Goal: Task Accomplishment & Management: Complete application form

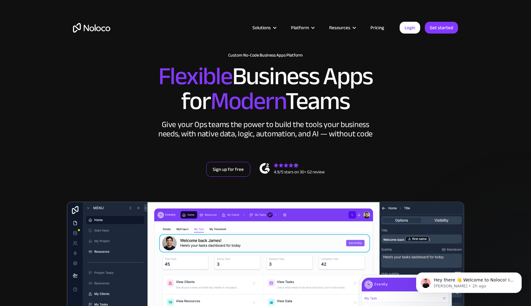
click at [218, 171] on link "Sign up for free" at bounding box center [228, 169] width 44 height 15
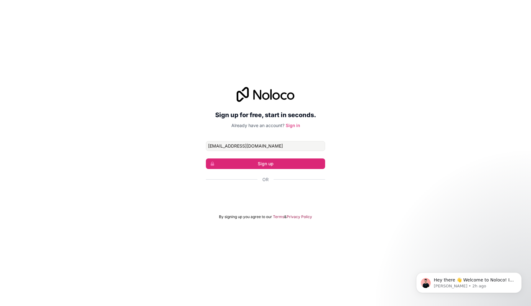
type input "office.adamthomas@gmail.com"
click button "Sign up" at bounding box center [265, 164] width 119 height 11
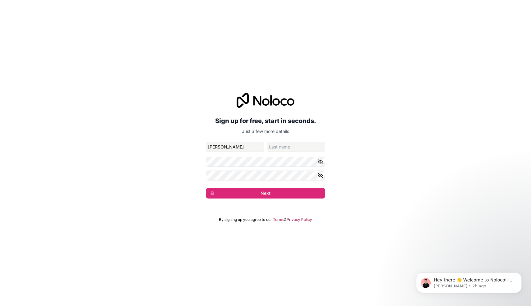
type input "adam"
click at [206, 188] on button "Next" at bounding box center [265, 193] width 119 height 11
type input "thomas"
click at [274, 193] on button "Next" at bounding box center [265, 193] width 119 height 11
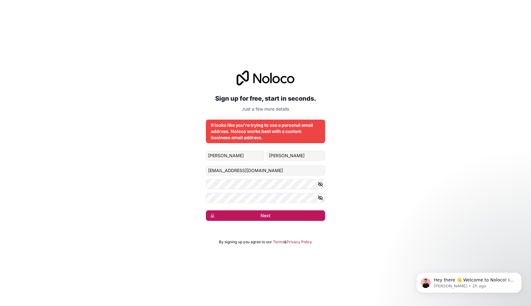
click at [273, 216] on button "Next" at bounding box center [265, 215] width 119 height 11
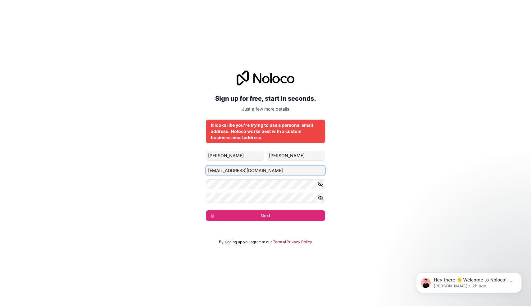
drag, startPoint x: 279, startPoint y: 171, endPoint x: 177, endPoint y: 170, distance: 101.6
click at [177, 170] on div "Sign up for free, start in seconds. Just a few more details It looks like you'r…" at bounding box center [265, 146] width 531 height 168
type input "adam@ecatpartnership.co.uk"
click at [244, 214] on button "Next" at bounding box center [265, 215] width 119 height 11
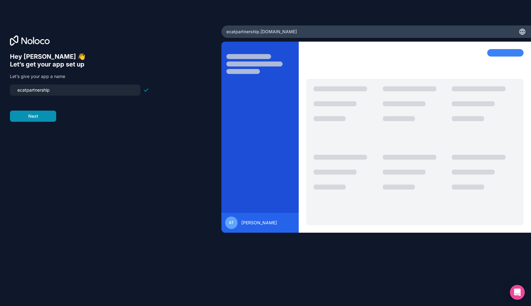
click at [27, 120] on button "Next" at bounding box center [33, 116] width 46 height 11
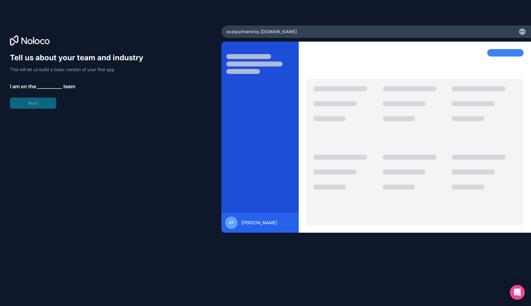
click at [43, 88] on span "__________" at bounding box center [49, 86] width 25 height 7
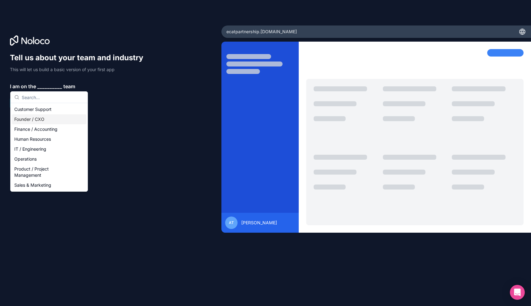
click at [37, 118] on div "Founder / CXO" at bounding box center [49, 119] width 75 height 10
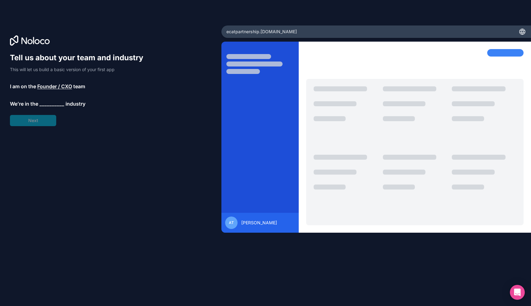
click at [52, 103] on span "__________" at bounding box center [51, 103] width 25 height 7
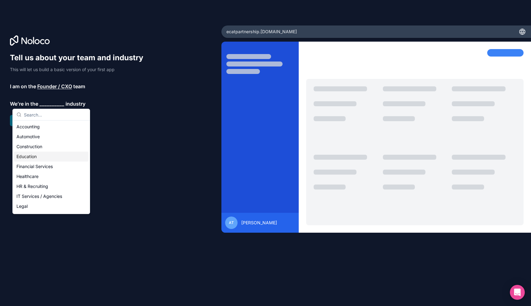
click at [40, 160] on div "Education" at bounding box center [51, 157] width 75 height 10
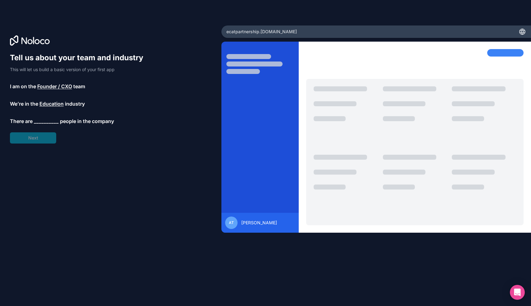
click at [47, 123] on span "__________" at bounding box center [46, 120] width 25 height 7
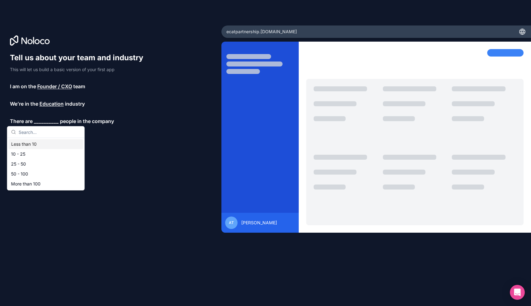
click at [37, 143] on div "Less than 10" at bounding box center [46, 144] width 75 height 10
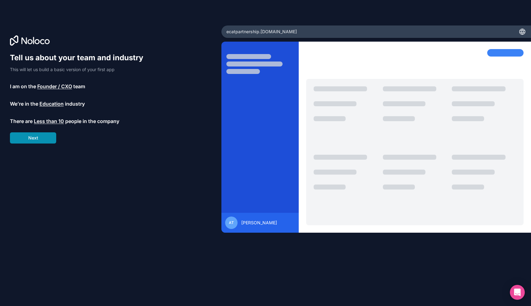
click at [42, 139] on button "Next" at bounding box center [33, 137] width 46 height 11
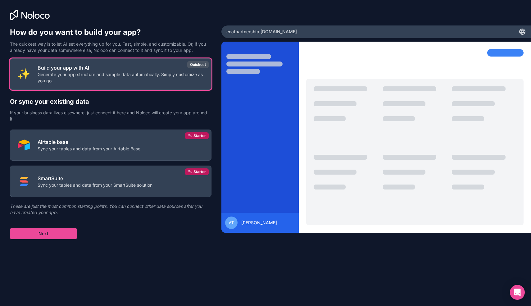
click at [270, 30] on span "ecatpartnership .noloco.co" at bounding box center [262, 32] width 71 height 6
click at [281, 32] on span "ecatpartnership .noloco.co" at bounding box center [262, 32] width 71 height 6
click at [49, 232] on button "Next" at bounding box center [43, 233] width 67 height 11
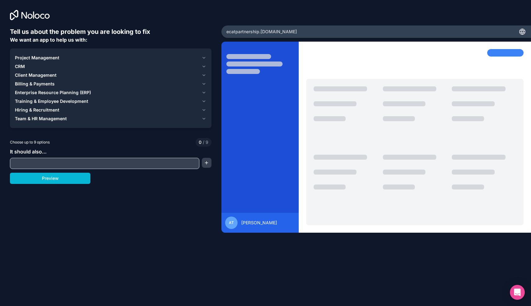
click at [204, 58] on icon "button" at bounding box center [204, 57] width 2 height 1
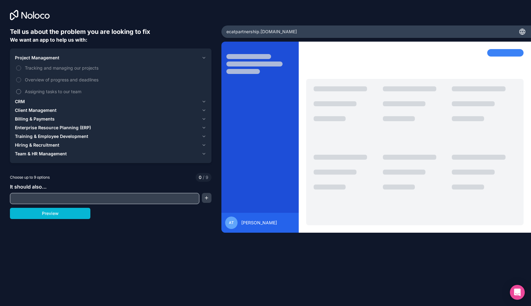
click at [18, 92] on button "Assigning tasks to our team" at bounding box center [18, 91] width 5 height 5
click at [205, 137] on icon "button" at bounding box center [204, 136] width 5 height 5
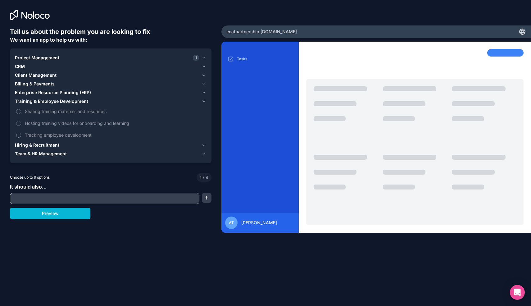
click at [81, 137] on span "Tracking employee development" at bounding box center [115, 135] width 181 height 7
click at [21, 137] on button "Tracking employee development" at bounding box center [18, 135] width 5 height 5
click at [204, 156] on icon "button" at bounding box center [204, 153] width 5 height 5
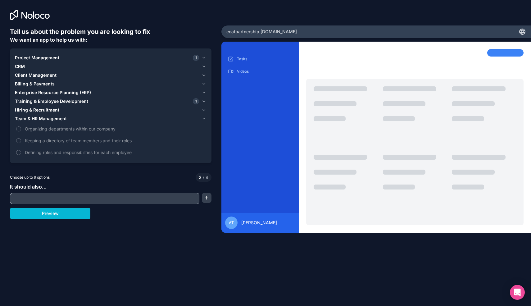
click at [205, 59] on icon "button" at bounding box center [204, 57] width 5 height 5
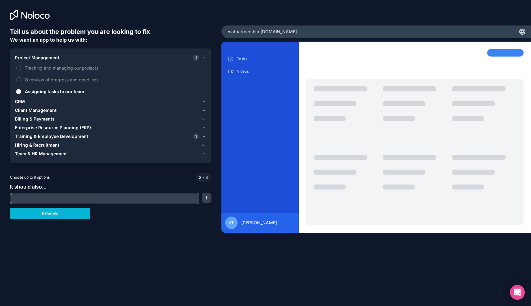
click at [205, 100] on icon "button" at bounding box center [204, 101] width 5 height 5
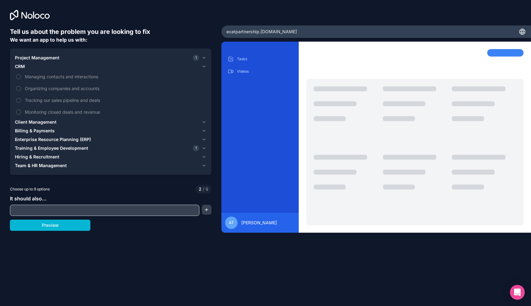
click at [205, 67] on icon "button" at bounding box center [204, 66] width 5 height 5
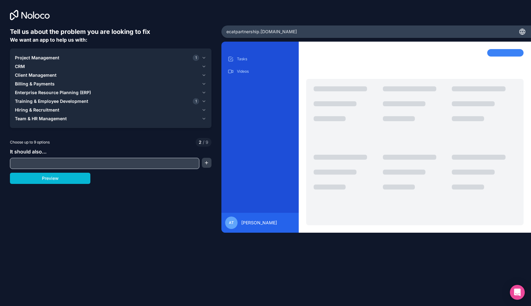
click at [205, 74] on icon "button" at bounding box center [204, 75] width 5 height 5
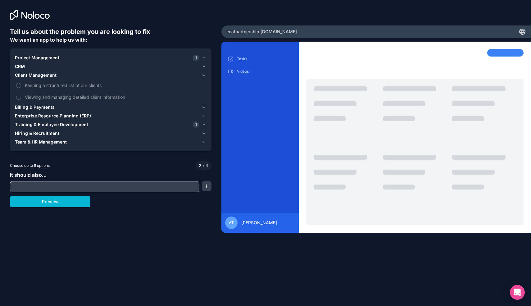
click at [204, 75] on icon "button" at bounding box center [204, 75] width 5 height 5
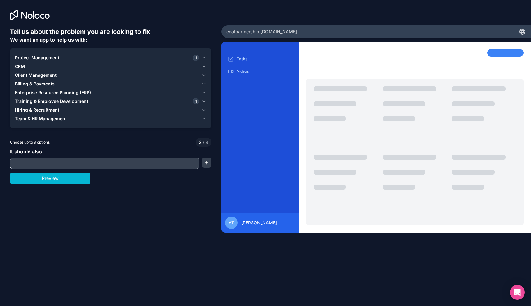
click at [205, 93] on icon "button" at bounding box center [204, 92] width 5 height 5
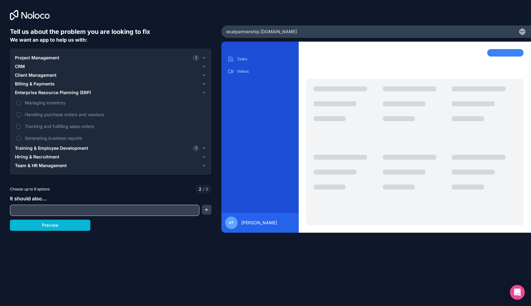
click at [205, 93] on icon "button" at bounding box center [204, 92] width 5 height 5
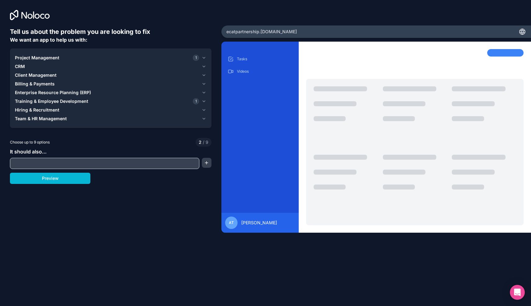
click at [205, 109] on icon "button" at bounding box center [204, 110] width 5 height 5
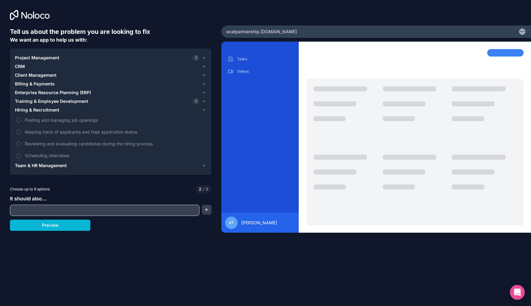
click at [205, 109] on icon "button" at bounding box center [204, 110] width 5 height 5
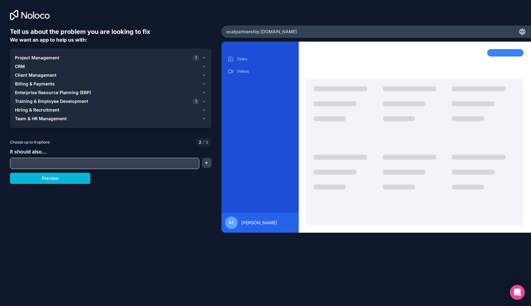
click at [204, 120] on icon "button" at bounding box center [204, 118] width 5 height 5
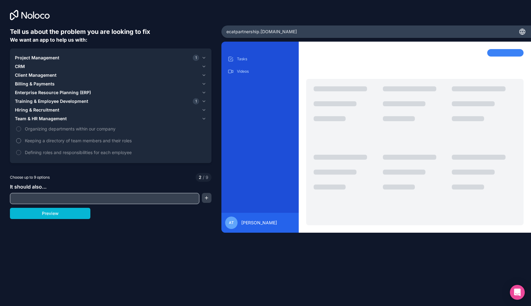
click at [20, 141] on button "Keeping a directory of team members and their roles" at bounding box center [18, 140] width 5 height 5
click at [20, 154] on button "Defining roles and responsibilities for each employee" at bounding box center [18, 152] width 5 height 5
click at [159, 198] on input "text" at bounding box center [104, 198] width 186 height 9
type input "a"
type input "allow files to be uploaded"
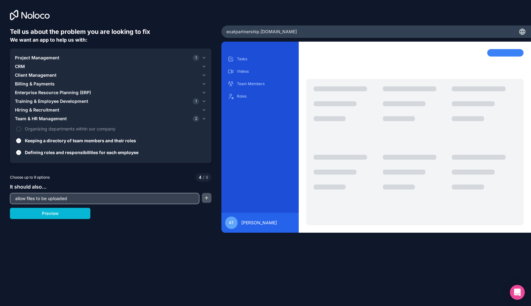
click at [210, 201] on button "button" at bounding box center [206, 198] width 9 height 10
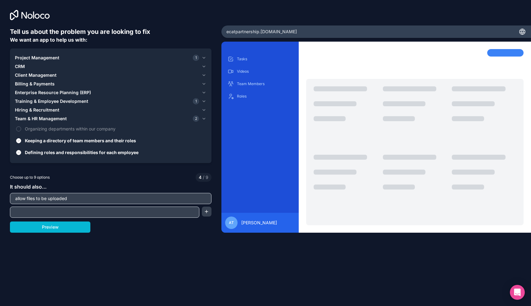
click at [146, 213] on input "text" at bounding box center [104, 212] width 186 height 9
type input "m"
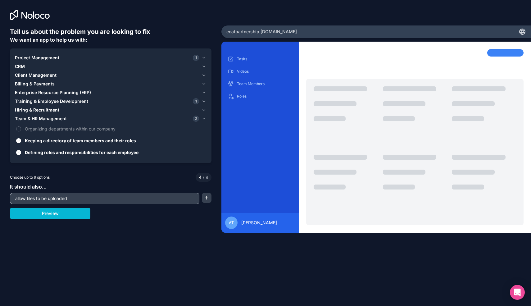
click at [121, 198] on input "allow files to be uploaded" at bounding box center [104, 198] width 186 height 9
click at [205, 200] on button "button" at bounding box center [206, 198] width 9 height 10
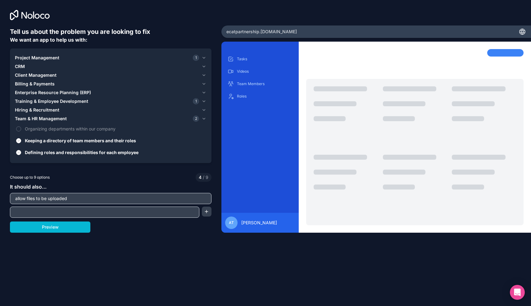
click at [161, 213] on input "text" at bounding box center [104, 212] width 186 height 9
type input "p"
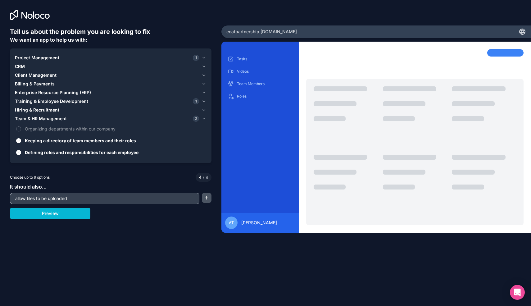
click at [208, 199] on button "button" at bounding box center [206, 198] width 9 height 10
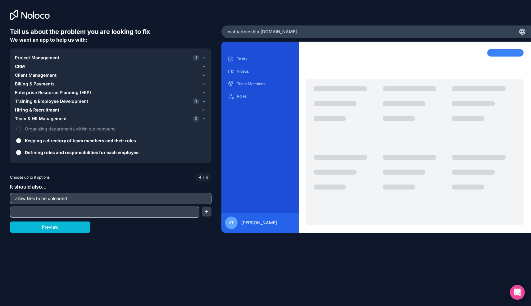
click at [179, 215] on input "text" at bounding box center [104, 212] width 186 height 9
click at [208, 213] on button "button" at bounding box center [206, 212] width 9 height 10
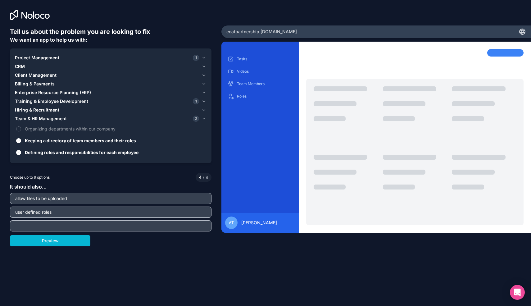
click at [175, 226] on input "text" at bounding box center [110, 226] width 199 height 9
click at [113, 213] on input "user defined roles" at bounding box center [110, 212] width 199 height 9
click at [94, 226] on input "text" at bounding box center [110, 226] width 199 height 9
click at [53, 214] on input "user defined roles (ECT, Mentor, Leadership)" at bounding box center [110, 212] width 199 height 9
click at [68, 213] on input "user defined roles and seperate logins (ECT, Mentor, Leadership)" at bounding box center [110, 212] width 199 height 9
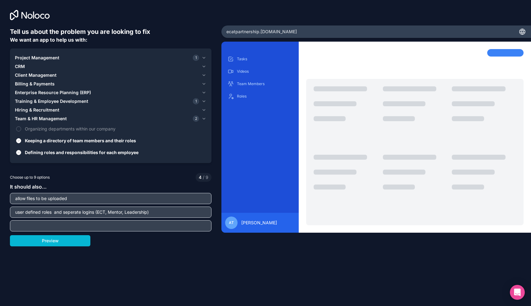
click at [73, 213] on input "user defined roles and seperate logins (ECT, Mentor, Leadership)" at bounding box center [110, 212] width 199 height 9
type input "user defined roles and separate logins (ECT, Mentor, Leadership)"
click at [74, 224] on input "text" at bounding box center [110, 226] width 199 height 9
click at [66, 246] on button "Preview" at bounding box center [50, 240] width 80 height 11
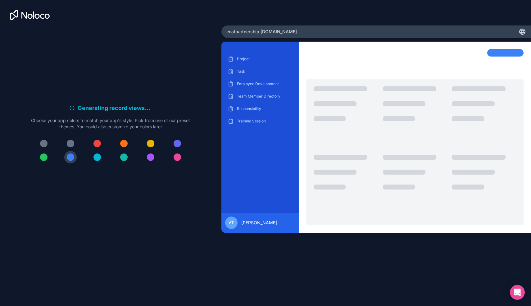
click at [70, 144] on div at bounding box center [70, 143] width 7 height 7
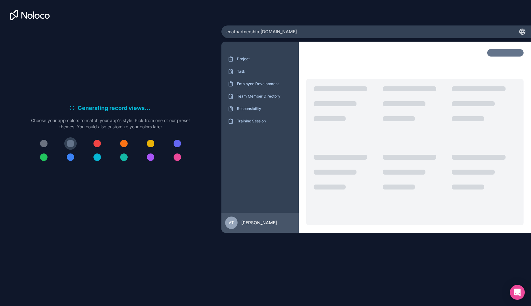
click at [71, 157] on div at bounding box center [70, 157] width 7 height 7
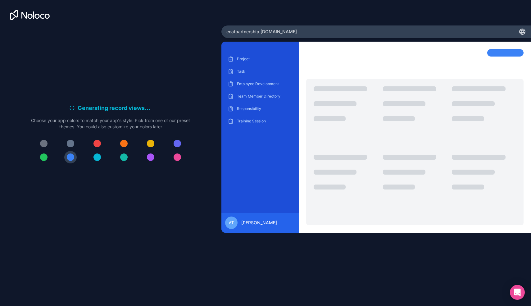
click at [179, 143] on div at bounding box center [177, 143] width 7 height 7
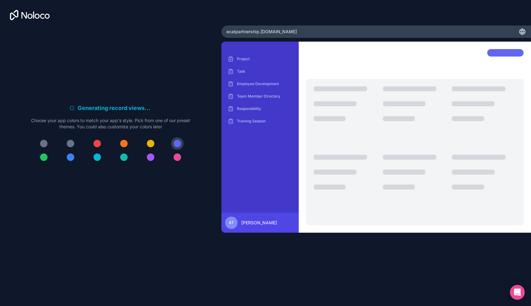
click at [73, 144] on div at bounding box center [70, 143] width 7 height 7
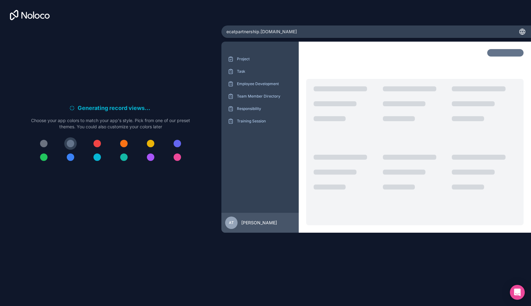
click at [46, 145] on div at bounding box center [43, 143] width 7 height 7
click at [70, 145] on div at bounding box center [70, 143] width 7 height 7
click at [41, 157] on div at bounding box center [43, 157] width 7 height 7
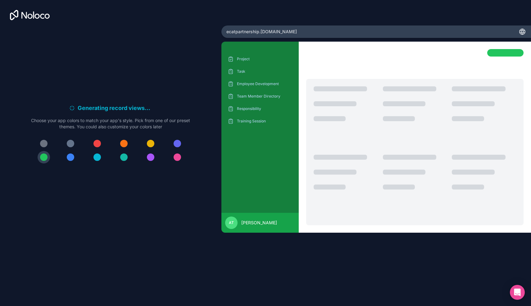
click at [99, 159] on div at bounding box center [97, 157] width 7 height 7
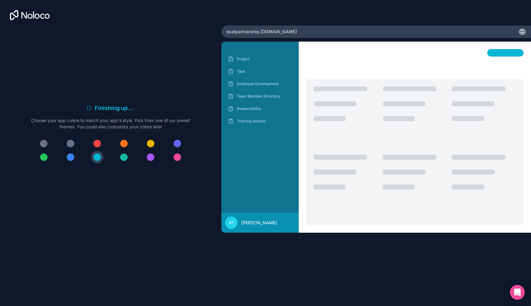
click at [126, 160] on div at bounding box center [123, 157] width 7 height 7
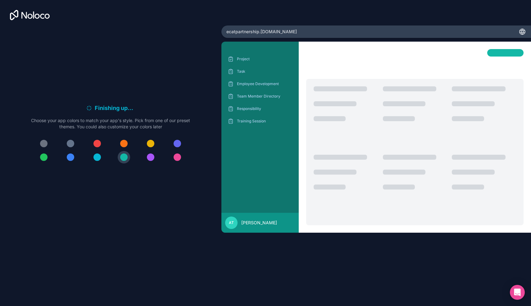
click at [71, 144] on div at bounding box center [70, 143] width 7 height 7
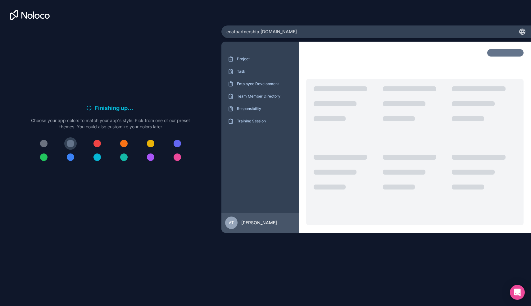
click at [151, 161] on div at bounding box center [150, 157] width 7 height 7
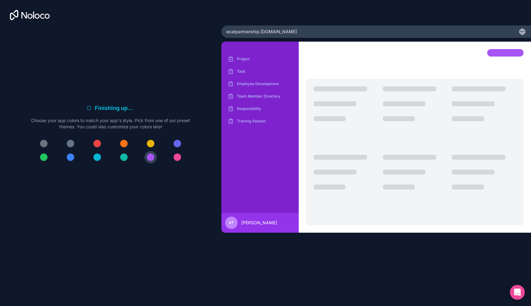
click at [178, 160] on div at bounding box center [177, 157] width 7 height 7
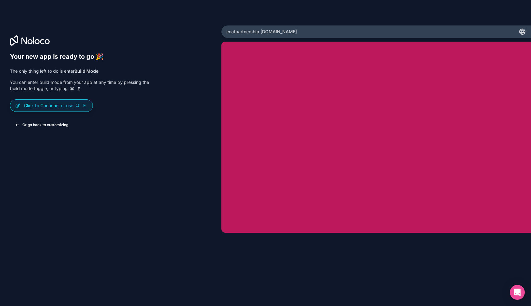
click at [59, 125] on button "Or go back to customizing" at bounding box center [41, 124] width 63 height 11
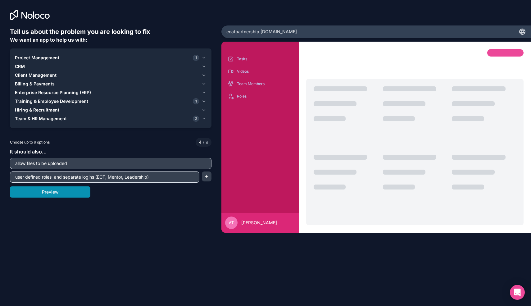
click at [66, 196] on button "Preview" at bounding box center [50, 191] width 80 height 11
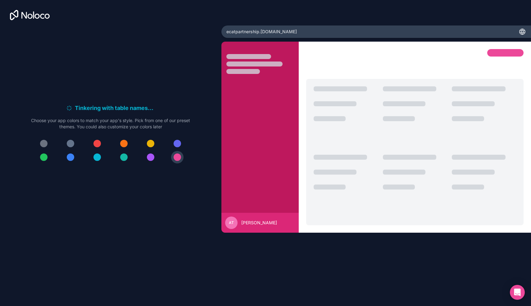
click at [73, 158] on div at bounding box center [70, 157] width 7 height 7
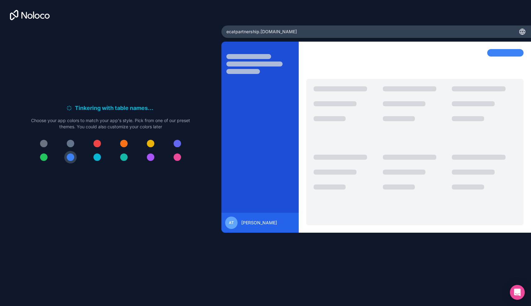
click at [71, 143] on div at bounding box center [70, 143] width 7 height 7
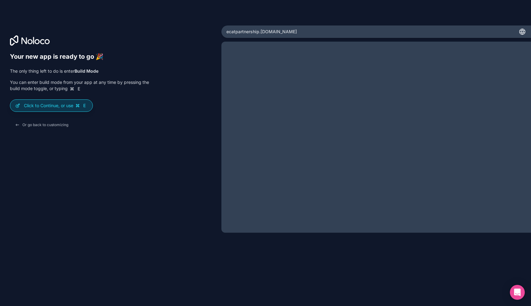
click at [70, 108] on p "Click to Continue, or use E" at bounding box center [56, 106] width 64 height 6
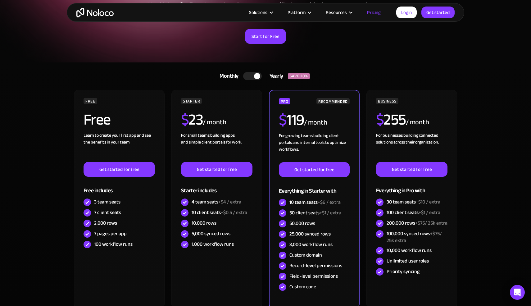
scroll to position [86, 0]
